Goal: Navigation & Orientation: Find specific page/section

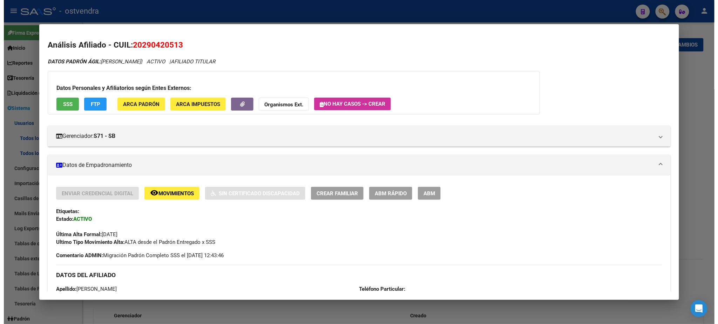
scroll to position [1519, 0]
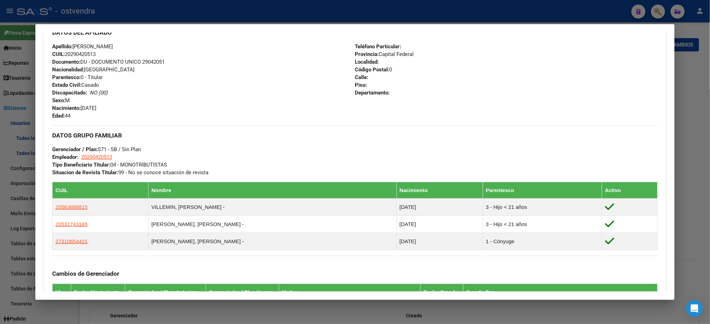
click at [75, 9] on div at bounding box center [355, 162] width 710 height 324
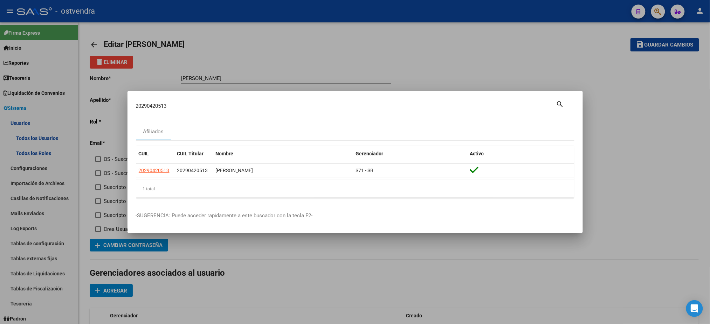
click at [78, 12] on div at bounding box center [355, 162] width 710 height 324
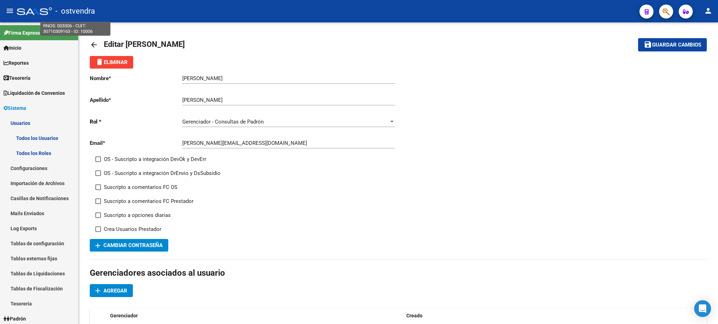
click at [78, 12] on span "- ostvendra" at bounding box center [75, 11] width 40 height 15
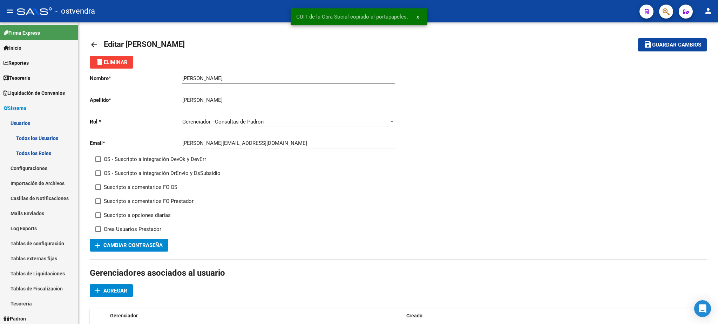
click at [36, 11] on div at bounding box center [34, 11] width 35 height 8
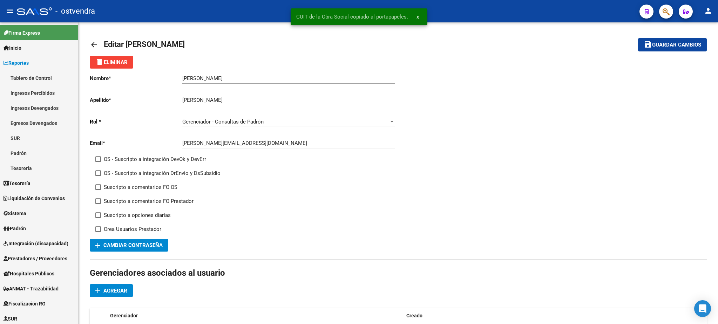
click at [36, 11] on div at bounding box center [34, 11] width 35 height 8
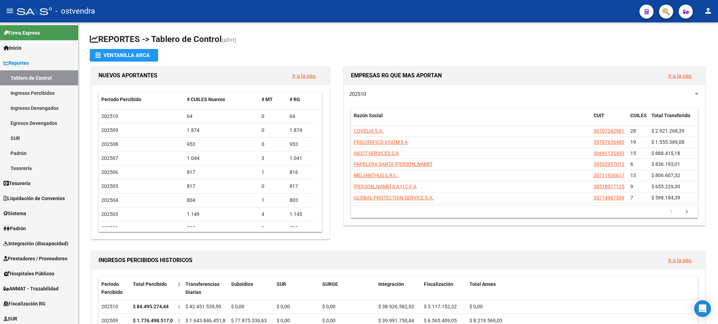
click at [22, 5] on div "- ostvendra" at bounding box center [325, 11] width 617 height 15
click at [24, 14] on div at bounding box center [34, 11] width 35 height 8
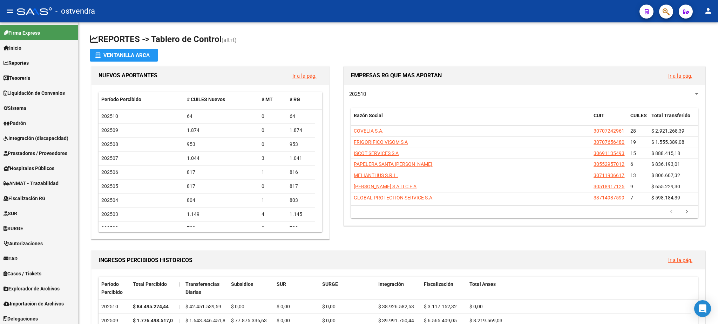
click at [37, 15] on div at bounding box center [34, 11] width 35 height 8
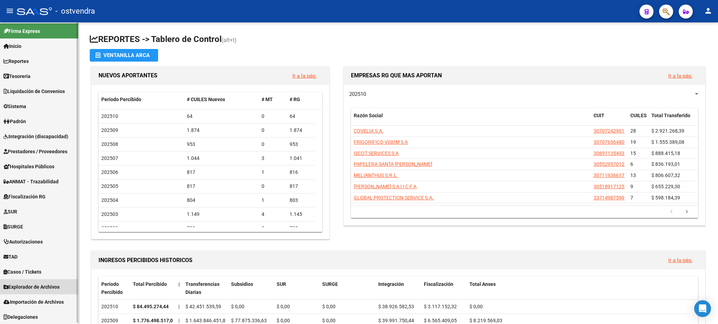
click at [47, 286] on span "Explorador de Archivos" at bounding box center [32, 287] width 56 height 8
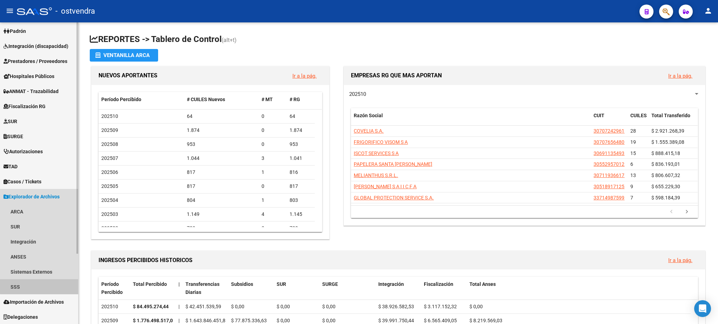
click at [47, 286] on link "SSS" at bounding box center [39, 287] width 78 height 15
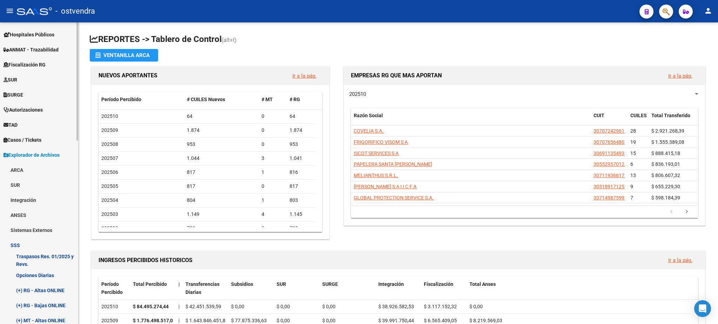
scroll to position [279, 0]
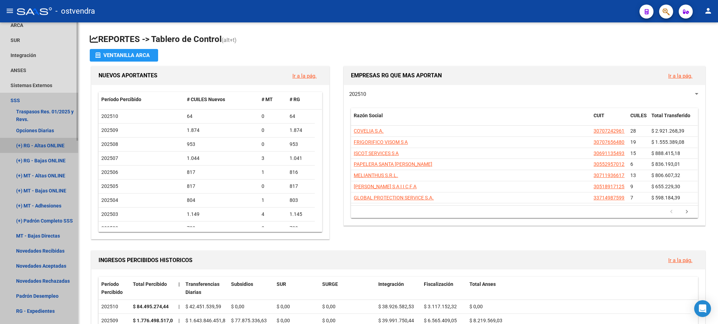
click at [63, 146] on link "(+) RG - Altas ONLINE" at bounding box center [39, 145] width 78 height 15
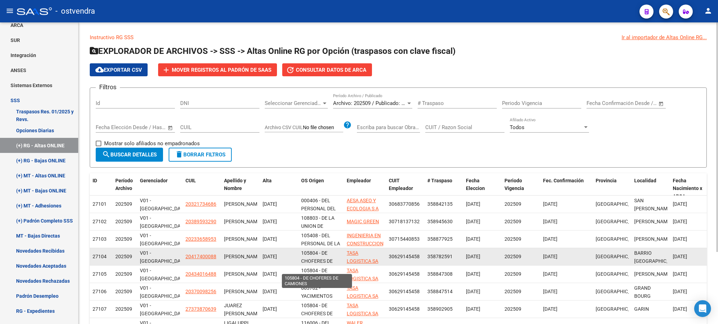
scroll to position [9, 0]
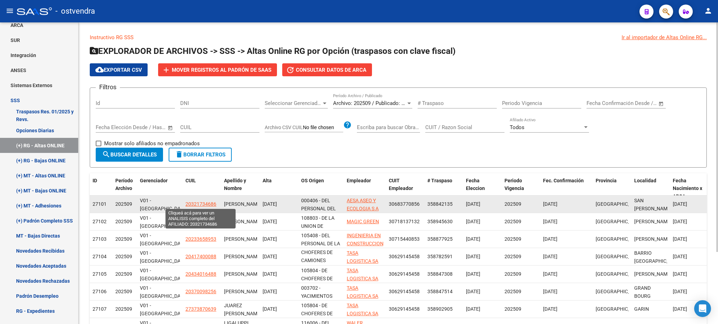
click at [210, 204] on span "20321734686" at bounding box center [200, 204] width 31 height 6
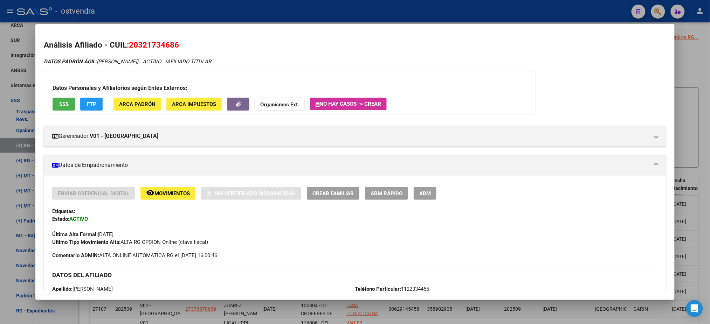
click at [412, 19] on div at bounding box center [355, 162] width 710 height 324
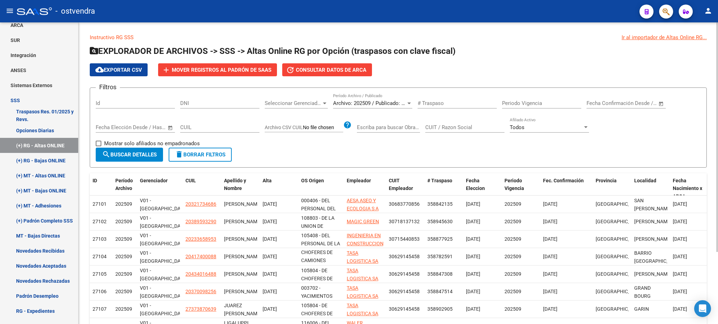
click at [290, 106] on div "Seleccionar Gerenciador Seleccionar Gerenciador" at bounding box center [296, 101] width 63 height 15
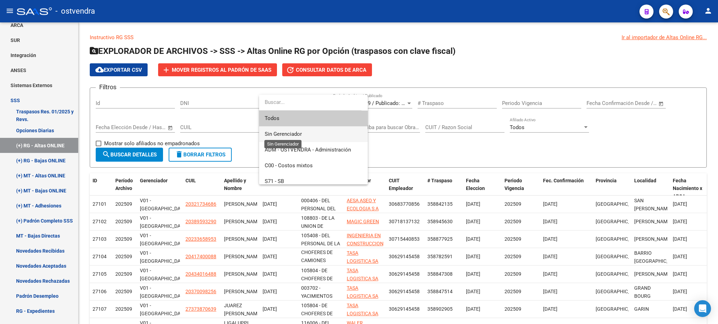
click at [296, 133] on span "Sin Gerenciador" at bounding box center [283, 134] width 37 height 6
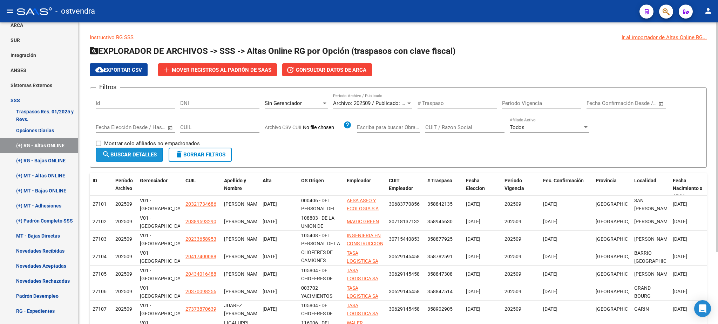
click at [141, 152] on span "search Buscar Detalles" at bounding box center [129, 155] width 55 height 6
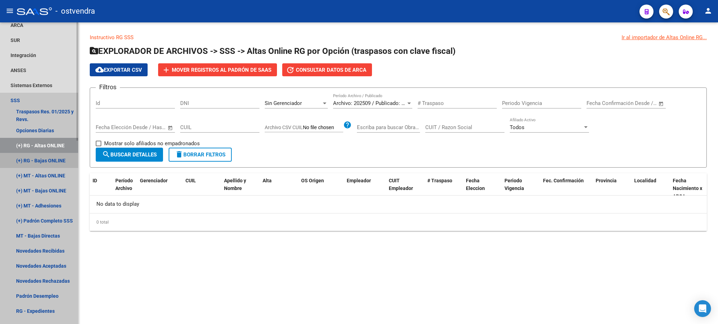
click at [50, 164] on link "(+) RG - Bajas ONLINE" at bounding box center [39, 160] width 78 height 15
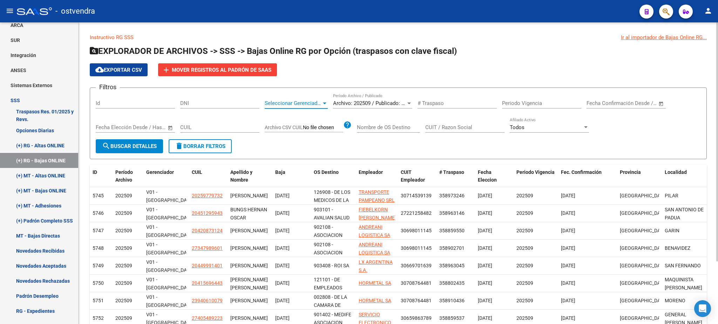
click at [320, 102] on span "Seleccionar Gerenciador" at bounding box center [293, 103] width 57 height 6
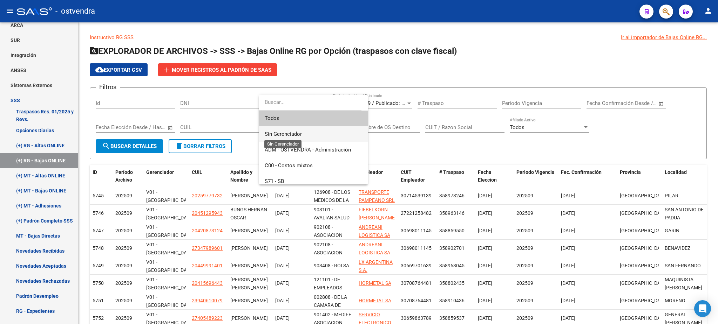
click at [296, 131] on span "Sin Gerenciador" at bounding box center [283, 134] width 37 height 6
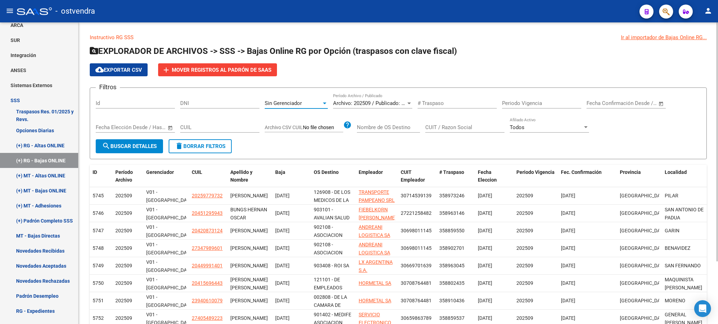
click at [148, 139] on button "search Buscar Detalles" at bounding box center [129, 146] width 67 height 14
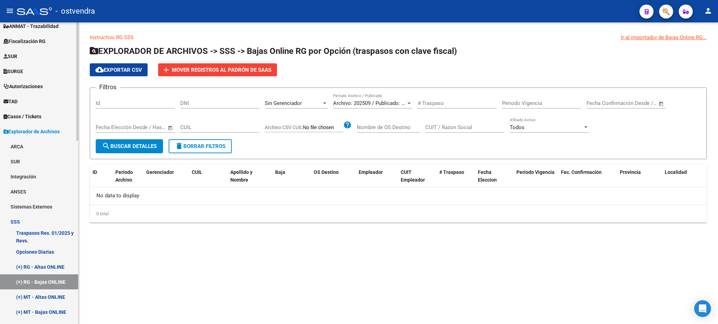
scroll to position [155, 0]
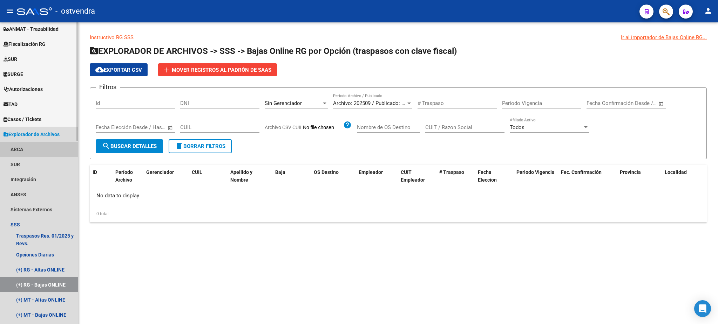
click at [51, 150] on link "ARCA" at bounding box center [39, 149] width 78 height 15
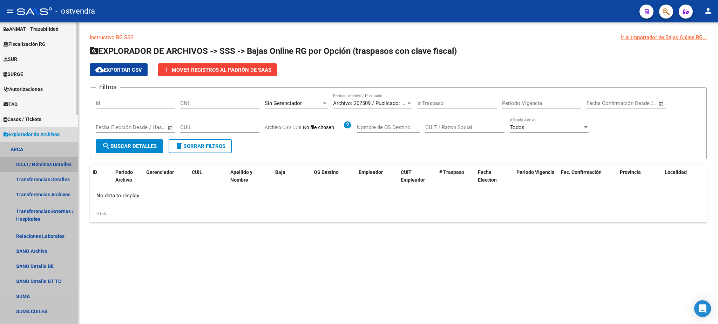
click at [48, 162] on link "DDJJ / Nóminas Detalles" at bounding box center [39, 164] width 78 height 15
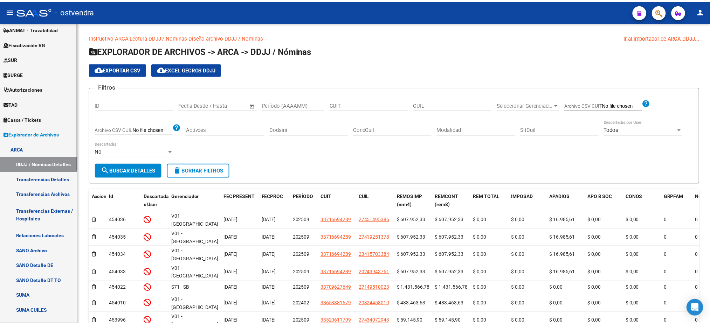
scroll to position [217, 0]
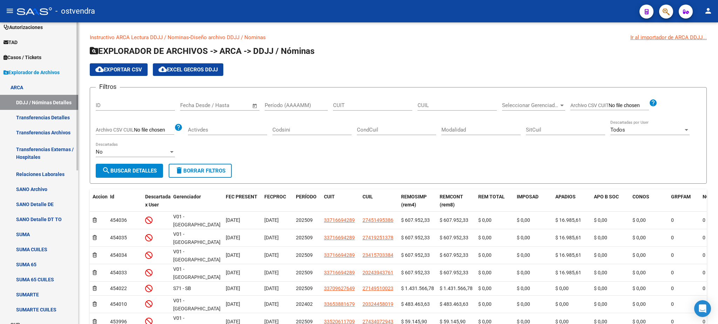
click at [51, 174] on link "Relaciones Laborales" at bounding box center [39, 174] width 78 height 15
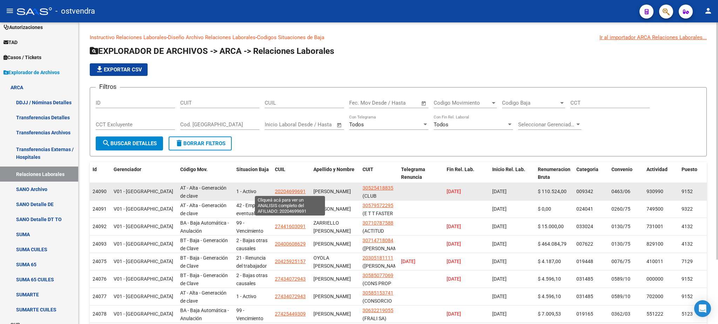
click at [292, 191] on span "20204699691" at bounding box center [290, 192] width 31 height 6
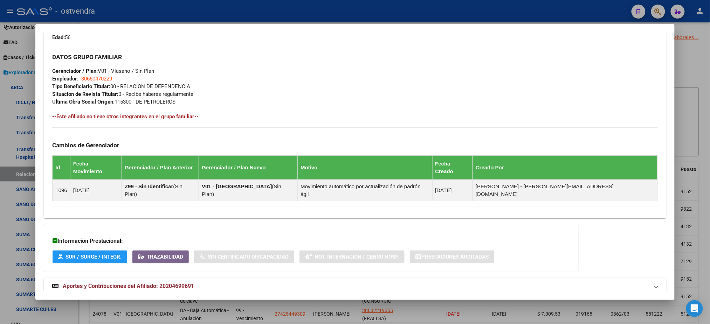
scroll to position [324, 0]
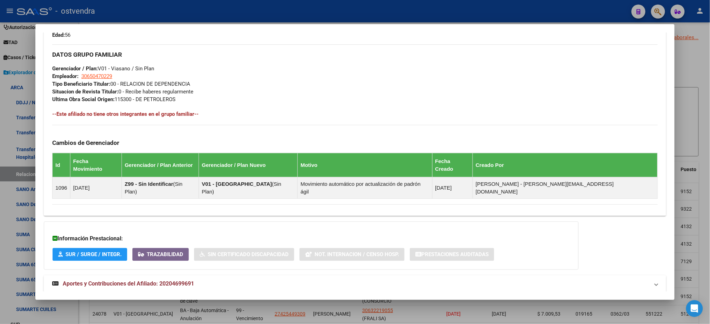
click at [289, 280] on mat-panel-title "Aportes y Contribuciones del Afiliado: 20204699691" at bounding box center [350, 284] width 597 height 8
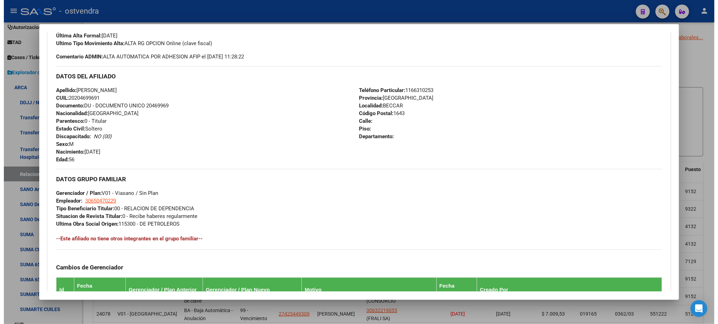
scroll to position [63, 0]
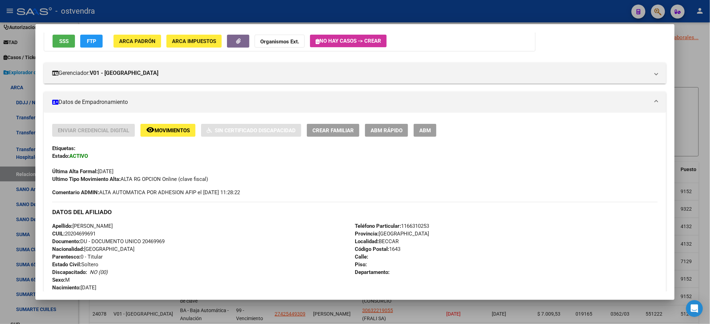
click at [389, 4] on div at bounding box center [355, 162] width 710 height 324
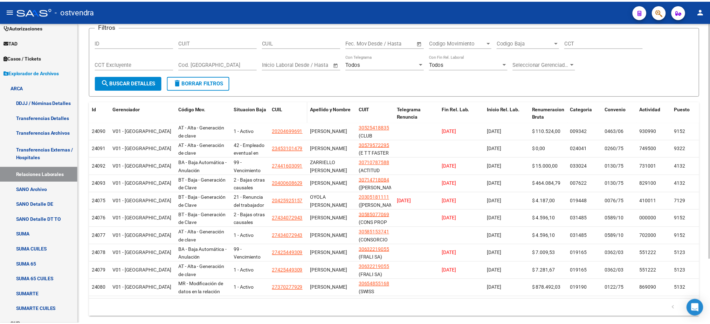
scroll to position [62, 0]
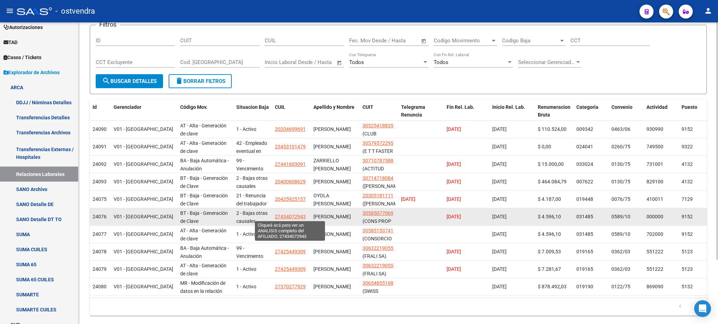
click at [286, 217] on span "27434072943" at bounding box center [290, 217] width 31 height 6
type textarea "27434072943"
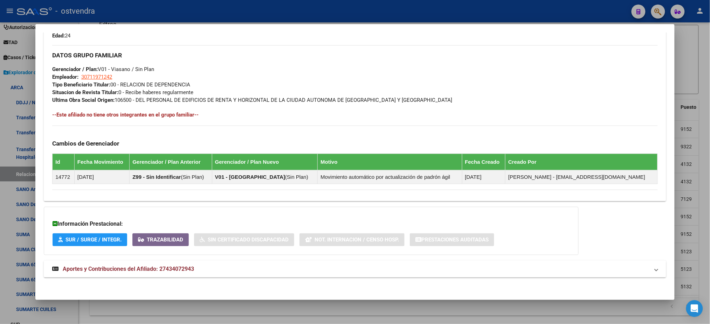
scroll to position [324, 0]
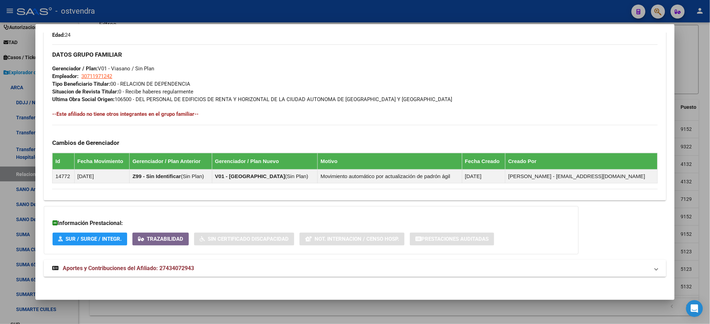
click at [284, 274] on mat-expansion-panel-header "Aportes y Contribuciones del Afiliado: 27434072943" at bounding box center [355, 268] width 622 height 17
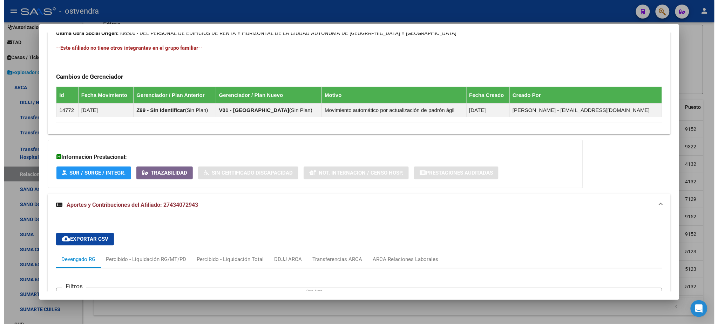
scroll to position [188, 0]
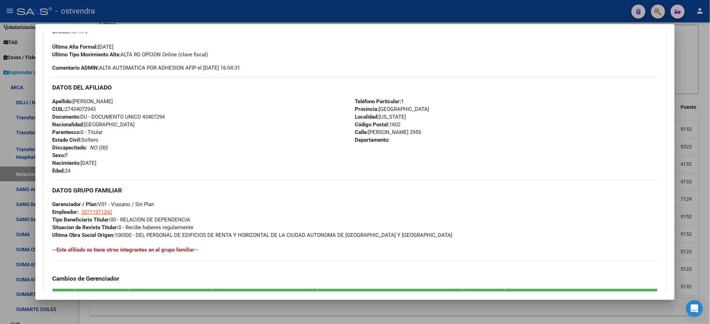
click at [496, 17] on div at bounding box center [355, 162] width 710 height 324
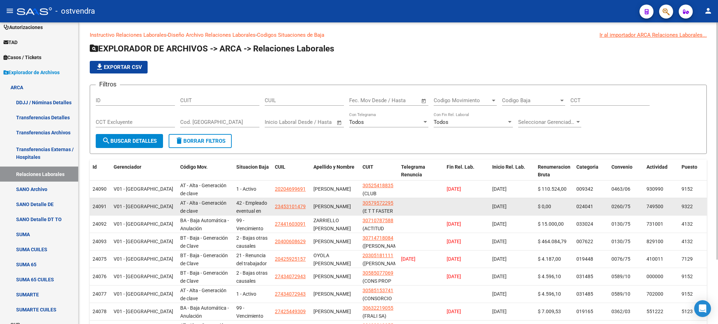
scroll to position [0, 0]
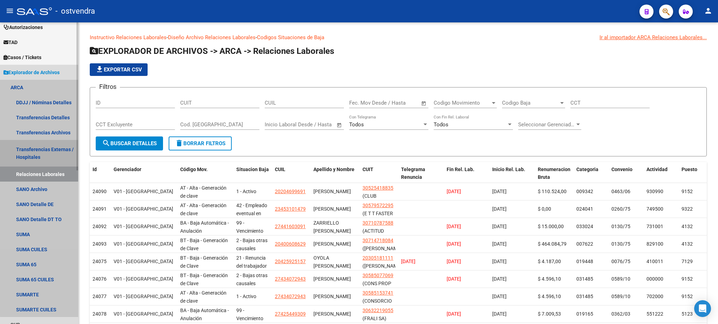
click at [55, 154] on link "Transferencias Externas / Hospitales" at bounding box center [39, 153] width 78 height 27
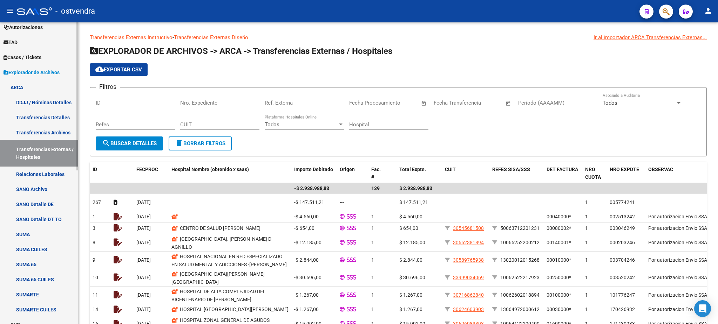
click at [61, 135] on link "Transferencias Archivos" at bounding box center [39, 132] width 78 height 15
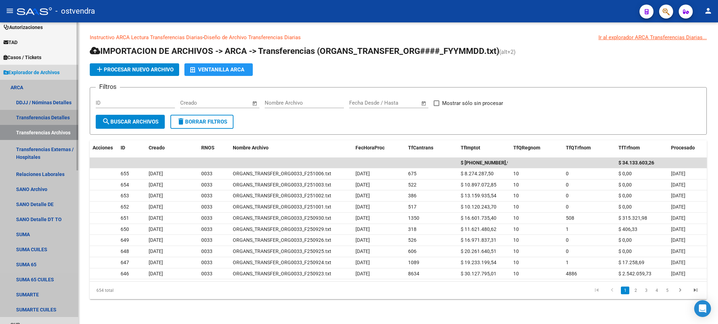
click at [58, 121] on link "Transferencias Detalles" at bounding box center [39, 117] width 78 height 15
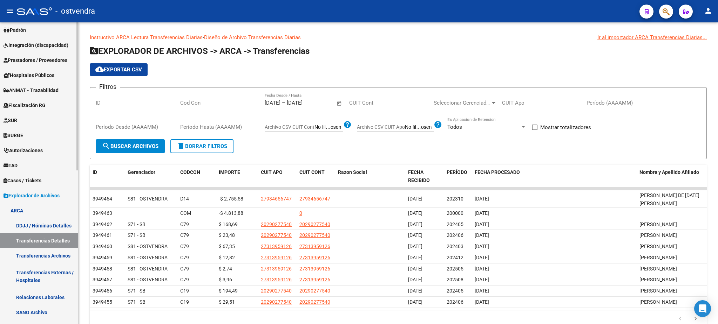
scroll to position [92, 0]
